Goal: Information Seeking & Learning: Learn about a topic

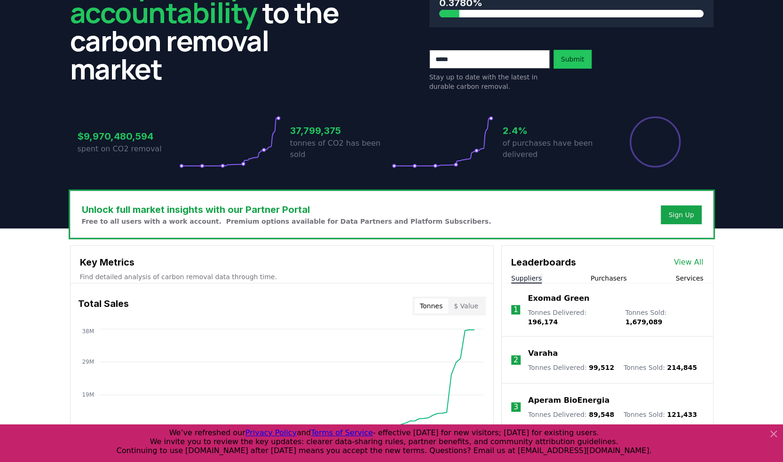
scroll to position [125, 0]
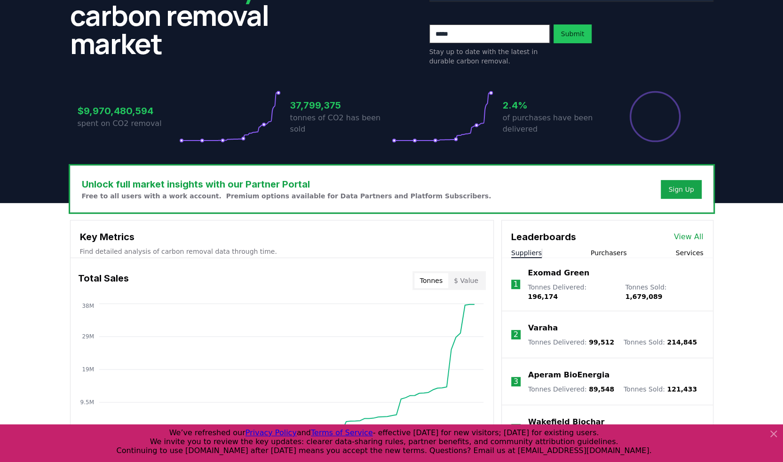
click at [681, 232] on link "View All" at bounding box center [689, 236] width 30 height 11
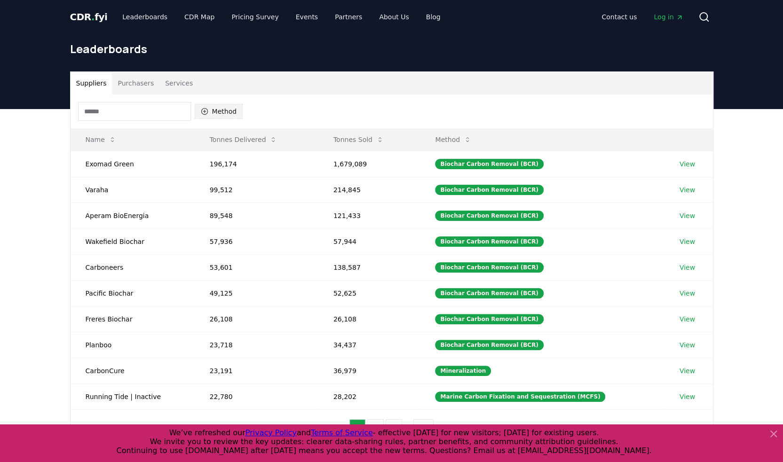
click at [202, 109] on icon "button" at bounding box center [205, 112] width 8 height 8
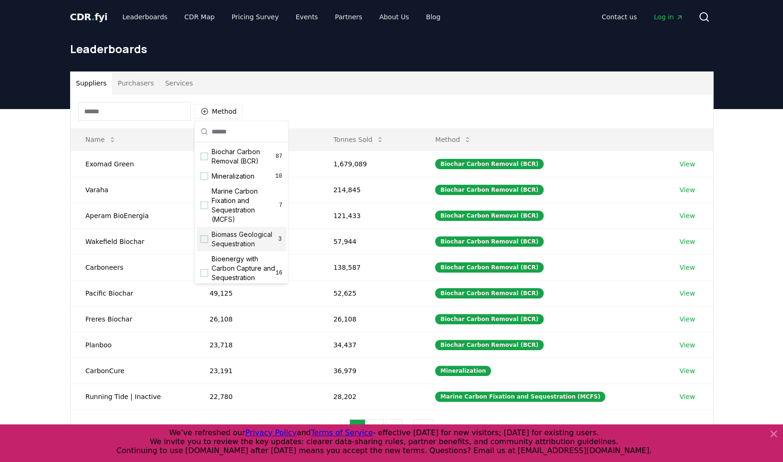
click at [240, 238] on span "Biomass Geological Sequestration" at bounding box center [245, 239] width 66 height 19
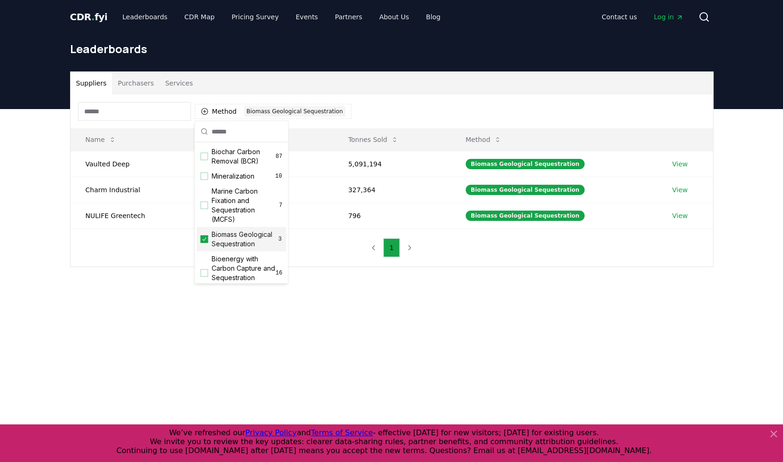
click at [405, 333] on main "Suppliers Purchasers Services Method 1 Biomass Geological Sequestration Name To…" at bounding box center [391, 340] width 783 height 462
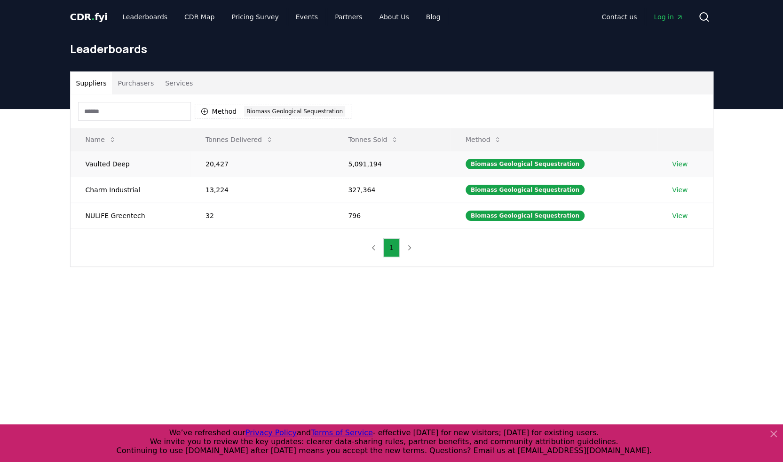
click at [680, 161] on link "View" at bounding box center [680, 163] width 16 height 9
